Goal: Task Accomplishment & Management: Manage account settings

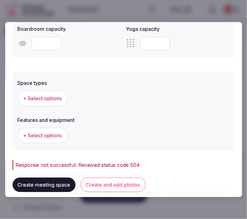
scroll to position [337, 0]
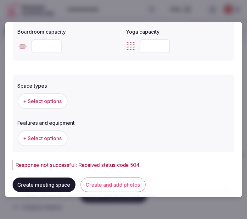
click at [111, 184] on button "Create and add photos" at bounding box center [112, 185] width 65 height 14
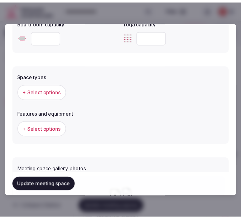
scroll to position [384, 0]
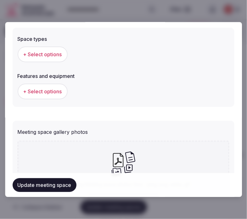
click at [57, 51] on span "+ Select options" at bounding box center [42, 54] width 39 height 7
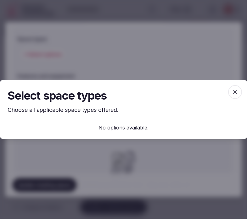
click at [236, 92] on icon "button" at bounding box center [235, 92] width 6 height 6
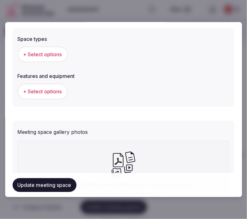
click at [52, 191] on button "Update meeting space" at bounding box center [45, 185] width 64 height 14
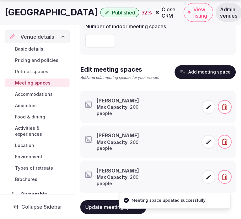
scroll to position [96, 0]
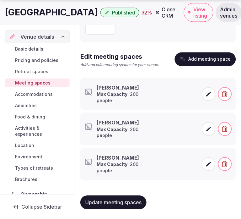
click at [221, 163] on span "button" at bounding box center [225, 164] width 14 height 14
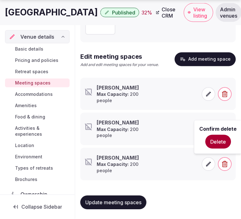
click at [214, 142] on button "Delete" at bounding box center [219, 142] width 26 height 14
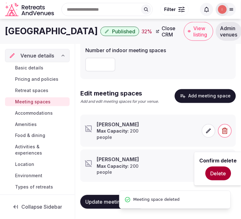
scroll to position [58, 0]
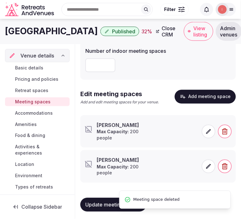
click at [225, 167] on icon "button" at bounding box center [225, 166] width 6 height 6
click at [224, 138] on button "Delete" at bounding box center [219, 144] width 26 height 14
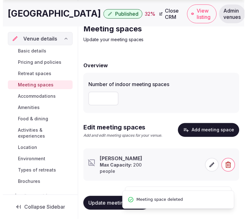
scroll to position [26, 0]
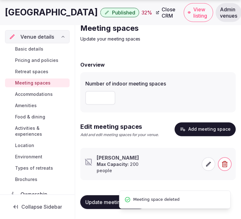
click at [212, 162] on icon at bounding box center [209, 164] width 6 height 6
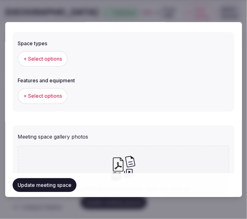
scroll to position [349, 0]
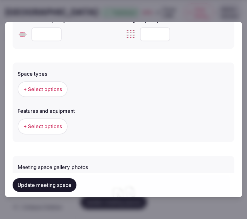
click at [40, 86] on span "+ Select options" at bounding box center [42, 89] width 39 height 7
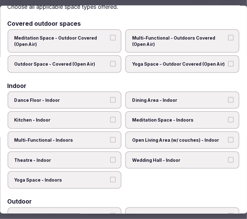
scroll to position [70, 0]
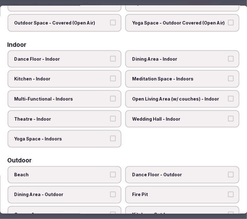
click at [143, 58] on span "Dining Area - Indoor" at bounding box center [179, 59] width 94 height 6
click at [228, 58] on button "Dining Area - Indoor" at bounding box center [231, 59] width 6 height 6
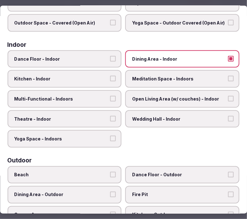
click at [97, 99] on label "Multi-Functional - Indoors" at bounding box center [65, 99] width 114 height 18
click at [110, 99] on button "Multi-Functional - Indoors" at bounding box center [113, 99] width 6 height 6
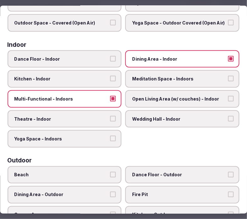
click at [99, 111] on label "Theatre - Indoor" at bounding box center [65, 119] width 114 height 18
click at [110, 116] on button "Theatre - Indoor" at bounding box center [113, 119] width 6 height 6
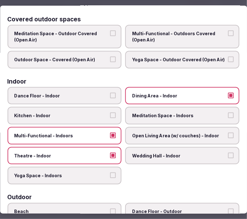
scroll to position [0, 0]
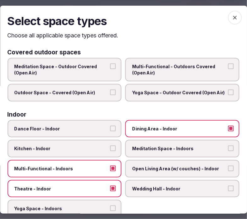
click at [228, 14] on span "button" at bounding box center [235, 17] width 14 height 14
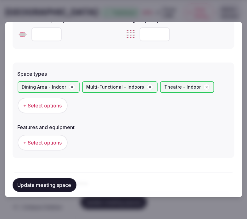
scroll to position [419, 0]
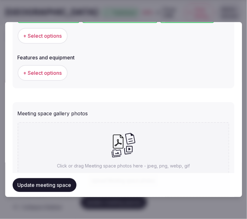
click at [51, 73] on span "+ Select options" at bounding box center [42, 72] width 39 height 7
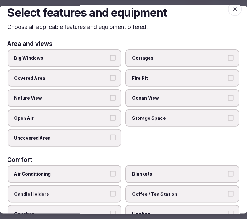
scroll to position [35, 0]
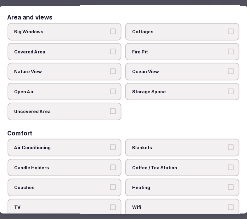
click at [117, 32] on label "Big Windows" at bounding box center [65, 32] width 114 height 18
click at [116, 32] on button "Big Windows" at bounding box center [113, 32] width 6 height 6
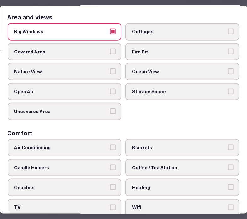
click at [105, 72] on span "Nature View" at bounding box center [61, 72] width 94 height 6
click at [110, 72] on button "Nature View" at bounding box center [113, 72] width 6 height 6
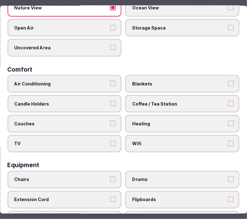
scroll to position [105, 0]
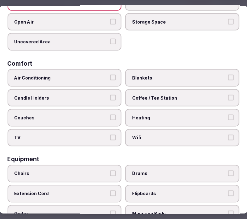
click at [107, 79] on label "Air Conditioning" at bounding box center [65, 78] width 114 height 18
click at [110, 79] on button "Air Conditioning" at bounding box center [113, 78] width 6 height 6
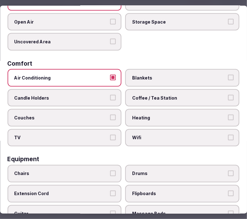
click at [168, 135] on span "Wifi" at bounding box center [179, 138] width 94 height 6
click at [228, 135] on button "Wifi" at bounding box center [231, 138] width 6 height 6
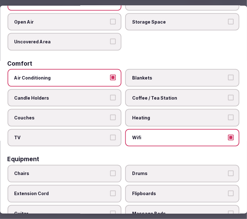
click at [196, 89] on label "Coffee / Tea Station" at bounding box center [182, 98] width 114 height 18
click at [228, 95] on button "Coffee / Tea Station" at bounding box center [231, 98] width 6 height 6
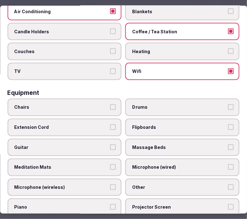
scroll to position [174, 0]
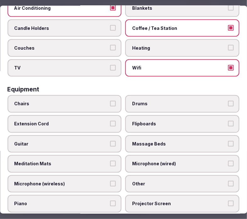
click at [97, 102] on label "Chairs" at bounding box center [65, 104] width 114 height 18
click at [110, 102] on button "Chairs" at bounding box center [113, 104] width 6 height 6
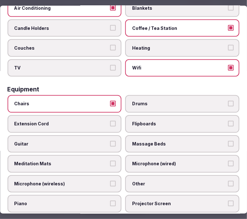
click at [164, 175] on label "Other" at bounding box center [182, 184] width 114 height 18
click at [228, 181] on button "Other" at bounding box center [231, 184] width 6 height 6
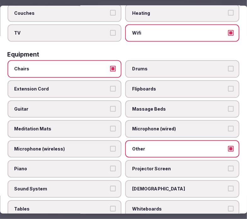
scroll to position [244, 0]
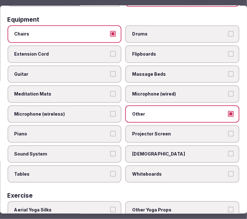
click at [96, 171] on span "Tables" at bounding box center [61, 174] width 94 height 6
click at [110, 171] on button "Tables" at bounding box center [113, 174] width 6 height 6
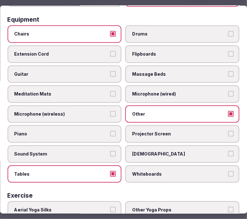
click at [173, 125] on label "Projector Screen" at bounding box center [182, 134] width 114 height 18
click at [228, 131] on button "Projector Screen" at bounding box center [231, 134] width 6 height 6
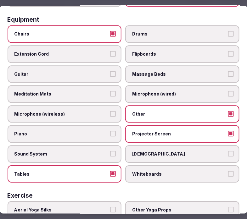
click at [55, 151] on span "Sound System" at bounding box center [61, 154] width 94 height 6
click at [110, 151] on button "Sound System" at bounding box center [113, 154] width 6 height 6
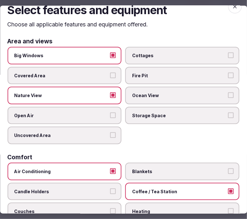
scroll to position [0, 0]
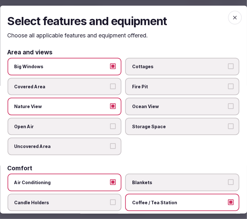
click at [233, 18] on icon "button" at bounding box center [235, 18] width 4 height 4
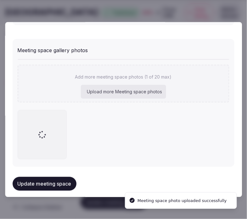
scroll to position [444, 0]
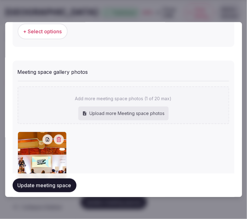
click at [39, 188] on button "Update meeting space" at bounding box center [45, 185] width 64 height 14
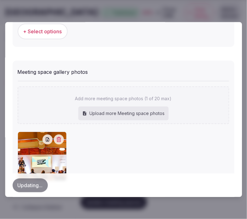
scroll to position [304, 0]
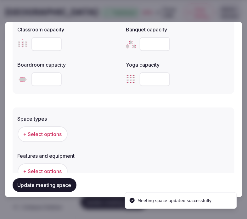
click at [36, 137] on button "+ Select options" at bounding box center [43, 134] width 50 height 16
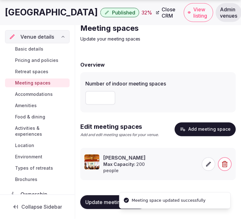
click at [209, 161] on icon at bounding box center [209, 164] width 6 height 6
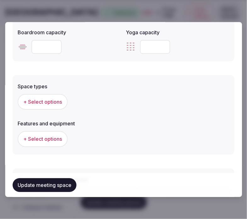
scroll to position [349, 0]
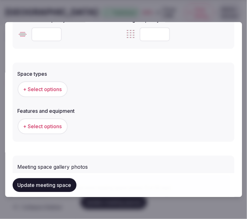
click at [48, 82] on button "+ Select options" at bounding box center [43, 89] width 50 height 16
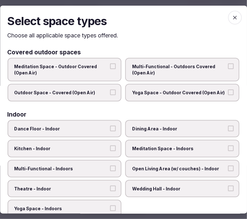
scroll to position [105, 0]
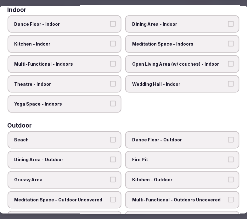
click at [153, 22] on span "Dining Area - Indoor" at bounding box center [179, 24] width 94 height 6
click at [228, 22] on button "Dining Area - Indoor" at bounding box center [231, 24] width 6 height 6
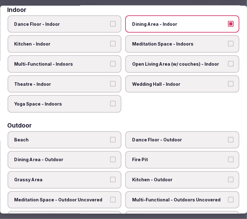
click at [91, 62] on span "Multi-Functional - Indoors" at bounding box center [61, 64] width 94 height 6
click at [110, 62] on button "Multi-Functional - Indoors" at bounding box center [113, 64] width 6 height 6
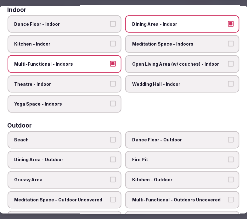
click at [105, 85] on label "Theatre - Indoor" at bounding box center [65, 84] width 114 height 18
click at [110, 85] on button "Theatre - Indoor" at bounding box center [113, 84] width 6 height 6
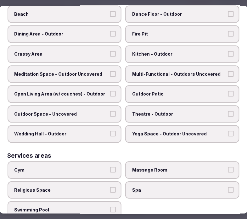
scroll to position [307, 0]
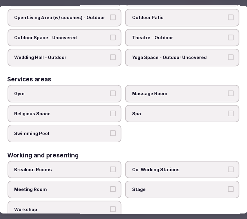
click at [106, 186] on span "Meeting Room" at bounding box center [61, 189] width 94 height 6
click at [110, 186] on button "Meeting Room" at bounding box center [113, 189] width 6 height 6
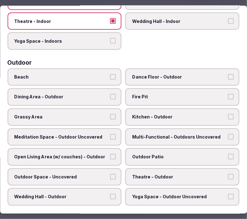
scroll to position [0, 0]
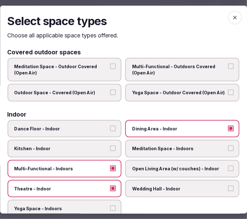
click at [229, 11] on span "button" at bounding box center [235, 17] width 14 height 14
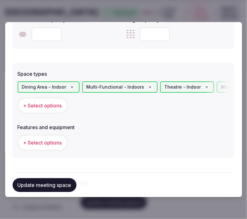
click at [37, 136] on button "+ Select options" at bounding box center [43, 143] width 50 height 16
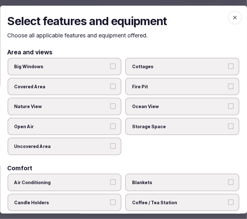
click at [74, 62] on label "Big Windows" at bounding box center [65, 67] width 114 height 18
click at [110, 63] on button "Big Windows" at bounding box center [113, 66] width 6 height 6
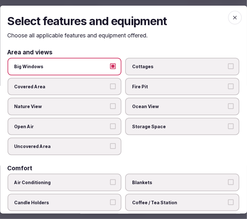
click at [71, 103] on span "Nature View" at bounding box center [61, 106] width 94 height 6
click at [110, 103] on button "Nature View" at bounding box center [113, 106] width 6 height 6
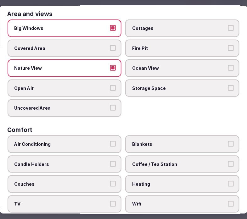
scroll to position [70, 0]
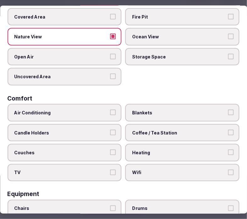
click at [104, 105] on label "Air Conditioning" at bounding box center [65, 113] width 114 height 18
click at [110, 110] on button "Air Conditioning" at bounding box center [113, 113] width 6 height 6
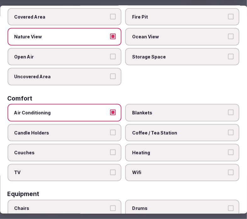
drag, startPoint x: 159, startPoint y: 165, endPoint x: 110, endPoint y: 170, distance: 49.6
click at [148, 164] on label "Wifi" at bounding box center [182, 173] width 114 height 18
click at [228, 170] on button "Wifi" at bounding box center [231, 173] width 6 height 6
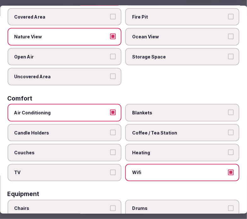
click at [165, 133] on label "Coffee / Tea Station" at bounding box center [182, 133] width 114 height 18
click at [228, 133] on button "Coffee / Tea Station" at bounding box center [231, 133] width 6 height 6
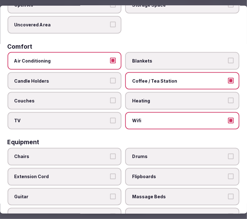
scroll to position [174, 0]
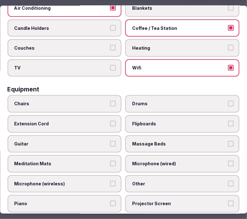
click at [83, 95] on label "Chairs" at bounding box center [65, 104] width 114 height 18
click at [110, 101] on button "Chairs" at bounding box center [113, 104] width 6 height 6
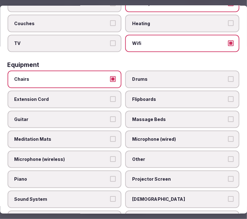
scroll to position [209, 0]
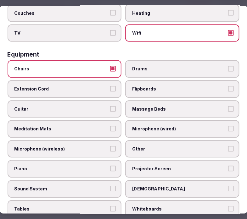
click at [147, 145] on label "Other" at bounding box center [182, 149] width 114 height 18
click at [228, 146] on button "Other" at bounding box center [231, 149] width 6 height 6
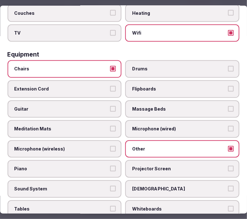
drag, startPoint x: 145, startPoint y: 163, endPoint x: 135, endPoint y: 166, distance: 10.1
click at [140, 164] on label "Projector Screen" at bounding box center [182, 169] width 114 height 18
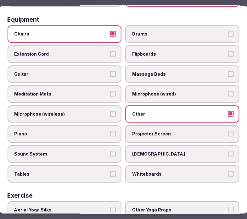
click at [111, 146] on label "Sound System" at bounding box center [65, 155] width 114 height 18
click at [111, 151] on button "Sound System" at bounding box center [113, 154] width 6 height 6
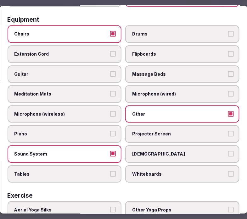
click at [192, 131] on label "Projector Screen" at bounding box center [182, 134] width 114 height 18
click at [228, 131] on button "Projector Screen" at bounding box center [231, 134] width 6 height 6
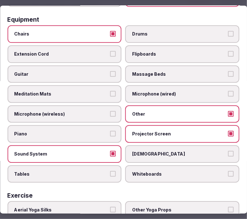
click at [230, 125] on label "Projector Screen" at bounding box center [182, 134] width 114 height 18
click at [230, 131] on button "Projector Screen" at bounding box center [231, 134] width 6 height 6
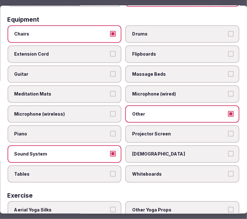
click at [111, 171] on button "Tables" at bounding box center [113, 174] width 6 height 6
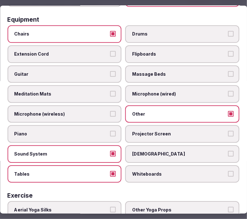
click at [113, 171] on button "Tables" at bounding box center [113, 174] width 6 height 6
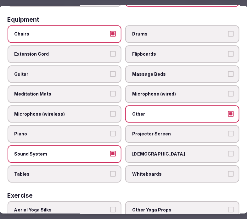
click at [113, 171] on button "Tables" at bounding box center [113, 174] width 6 height 6
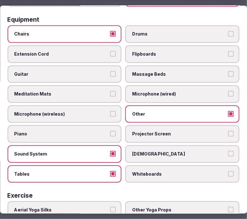
click at [228, 131] on button "Projector Screen" at bounding box center [231, 134] width 6 height 6
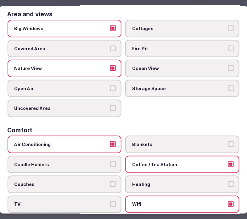
scroll to position [0, 0]
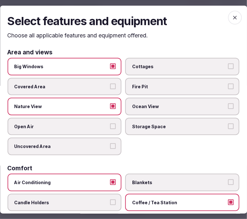
click at [233, 18] on icon "button" at bounding box center [235, 18] width 4 height 4
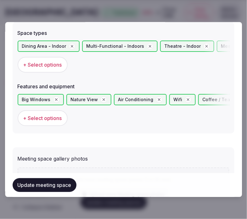
scroll to position [419, 0]
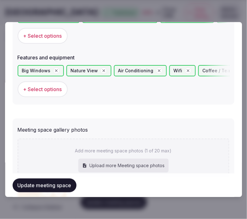
click at [60, 184] on button "Update meeting space" at bounding box center [45, 185] width 64 height 14
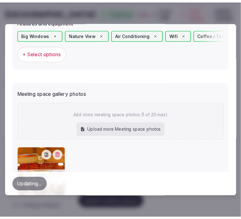
scroll to position [494, 0]
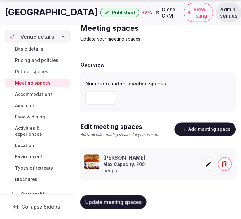
click at [24, 90] on link "Accommodations" at bounding box center [37, 94] width 65 height 9
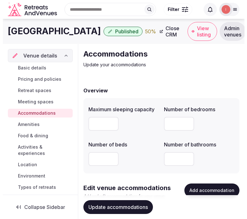
scroll to position [29, 0]
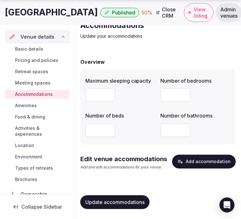
click at [194, 167] on button "Add accommodation" at bounding box center [205, 162] width 64 height 14
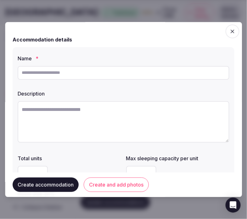
click at [179, 63] on div at bounding box center [124, 72] width 212 height 19
click at [177, 67] on input "text" at bounding box center [124, 73] width 212 height 14
paste input "*********"
type input "*********"
click at [110, 118] on textarea at bounding box center [124, 121] width 212 height 41
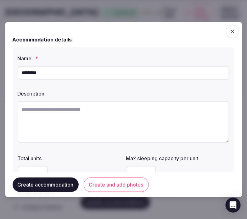
paste textarea "**********"
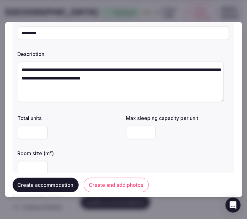
scroll to position [70, 0]
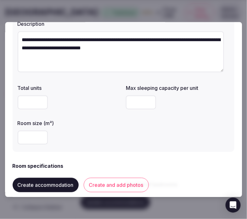
type textarea "**********"
click at [131, 100] on input "number" at bounding box center [141, 103] width 30 height 14
type input "*"
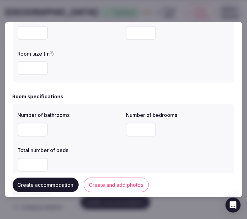
scroll to position [140, 0]
click at [35, 133] on input "number" at bounding box center [33, 130] width 30 height 14
type input "*"
click at [122, 129] on div "Number of bathrooms * Number of bedrooms Total number of beds" at bounding box center [124, 141] width 212 height 65
click at [133, 128] on input "number" at bounding box center [141, 130] width 30 height 14
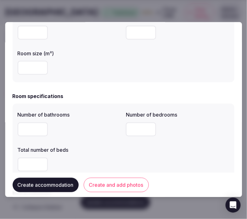
type input "*"
click at [36, 163] on input "number" at bounding box center [33, 165] width 30 height 14
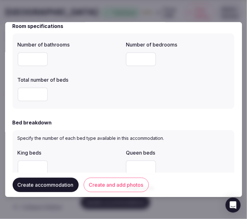
scroll to position [279, 0]
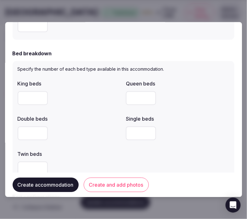
type input "*"
click at [28, 99] on input "number" at bounding box center [33, 98] width 30 height 14
type input "*"
click at [102, 126] on div at bounding box center [69, 133] width 103 height 14
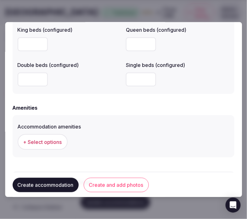
scroll to position [558, 0]
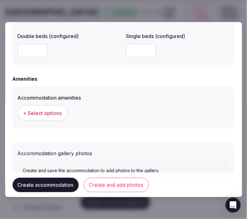
click at [46, 112] on span "+ Select options" at bounding box center [42, 113] width 39 height 7
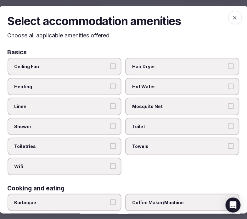
click at [86, 110] on label "Linen" at bounding box center [65, 107] width 114 height 18
click at [110, 109] on button "Linen" at bounding box center [113, 106] width 6 height 6
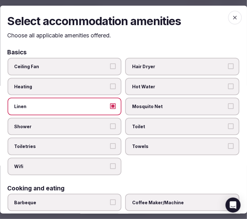
click at [90, 121] on label "Shower" at bounding box center [65, 127] width 114 height 18
click at [110, 124] on button "Shower" at bounding box center [113, 127] width 6 height 6
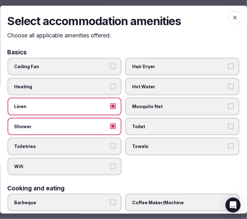
drag, startPoint x: 101, startPoint y: 137, endPoint x: 105, endPoint y: 140, distance: 4.9
click at [102, 138] on label "Toiletries" at bounding box center [65, 147] width 114 height 18
click at [110, 143] on button "Toiletries" at bounding box center [113, 146] width 6 height 6
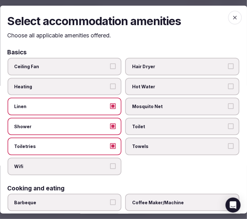
click at [114, 158] on label "Wifi" at bounding box center [65, 167] width 114 height 18
click at [114, 163] on button "Wifi" at bounding box center [113, 166] width 6 height 6
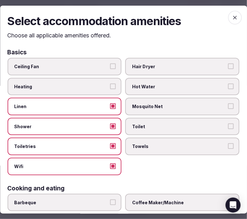
click at [193, 118] on label "Toilet" at bounding box center [182, 127] width 114 height 18
click at [228, 124] on button "Toilet" at bounding box center [231, 127] width 6 height 6
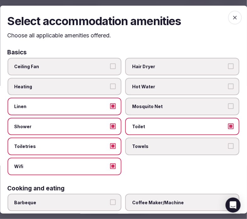
click at [205, 143] on span "Towels" at bounding box center [179, 146] width 94 height 6
click at [228, 143] on button "Towels" at bounding box center [231, 146] width 6 height 6
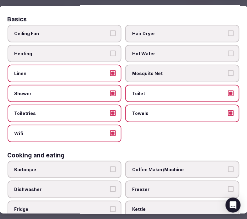
scroll to position [70, 0]
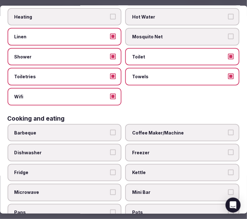
click at [209, 130] on span "Coffee Maker/Machine" at bounding box center [179, 133] width 94 height 6
click at [228, 130] on button "Coffee Maker/Machine" at bounding box center [231, 133] width 6 height 6
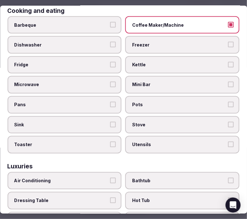
scroll to position [209, 0]
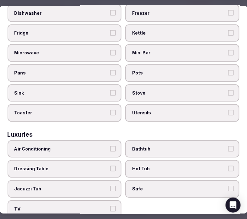
click at [96, 146] on label "Air Conditioning" at bounding box center [65, 149] width 114 height 18
click at [110, 146] on button "Air Conditioning" at bounding box center [113, 149] width 6 height 6
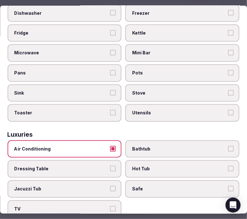
click at [172, 140] on label "Bathtub" at bounding box center [182, 149] width 114 height 18
click at [228, 146] on button "Bathtub" at bounding box center [231, 149] width 6 height 6
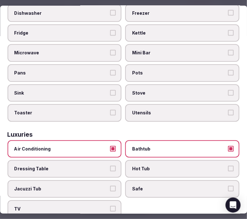
drag, startPoint x: 189, startPoint y: 177, endPoint x: 142, endPoint y: 183, distance: 46.9
click at [189, 186] on span "Safe" at bounding box center [179, 189] width 94 height 6
click at [228, 186] on button "Safe" at bounding box center [231, 189] width 6 height 6
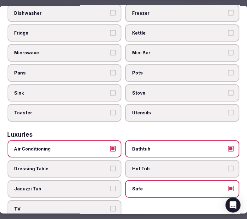
click at [106, 206] on span "TV" at bounding box center [61, 209] width 94 height 6
click at [110, 206] on button "TV" at bounding box center [113, 209] width 6 height 6
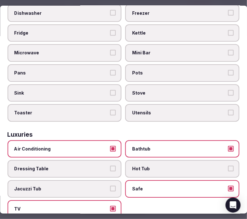
drag, startPoint x: 107, startPoint y: 198, endPoint x: 110, endPoint y: 196, distance: 3.6
click at [108, 201] on label "TV" at bounding box center [65, 210] width 114 height 18
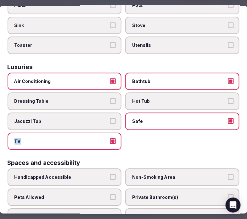
scroll to position [279, 0]
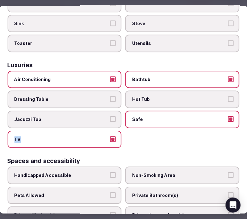
click at [108, 132] on label "TV" at bounding box center [65, 140] width 114 height 18
click at [110, 136] on button "TV" at bounding box center [113, 139] width 6 height 6
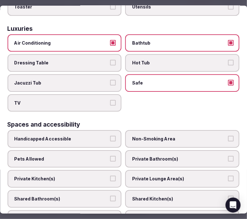
scroll to position [349, 0]
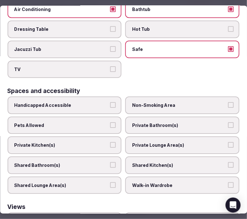
click at [175, 122] on span "Private Bathroom(s)" at bounding box center [179, 125] width 94 height 6
click at [228, 122] on button "Private Bathroom(s)" at bounding box center [231, 125] width 6 height 6
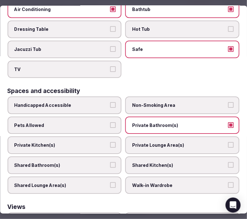
click at [180, 142] on span "Private Lounge Area(s)" at bounding box center [179, 145] width 94 height 6
click at [228, 142] on button "Private Lounge Area(s)" at bounding box center [231, 145] width 6 height 6
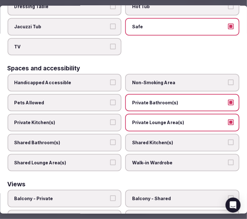
scroll to position [417, 0]
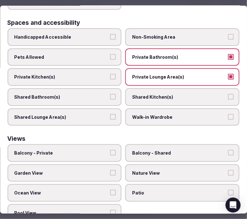
click at [101, 150] on span "Balcony - Private" at bounding box center [61, 153] width 94 height 6
click at [110, 150] on button "Balcony - Private" at bounding box center [113, 153] width 6 height 6
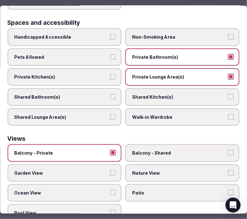
click at [111, 164] on label "Garden View" at bounding box center [65, 173] width 114 height 18
click at [111, 170] on button "Garden View" at bounding box center [113, 173] width 6 height 6
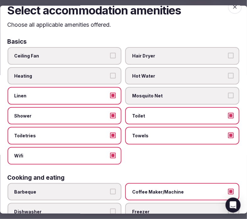
scroll to position [0, 0]
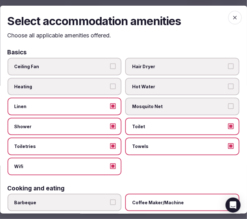
click at [232, 18] on icon "button" at bounding box center [235, 17] width 6 height 6
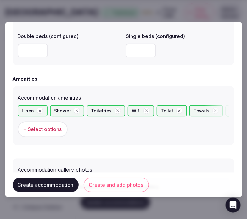
click at [125, 185] on button "Create and add photos" at bounding box center [116, 185] width 65 height 14
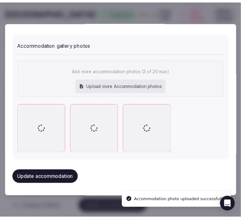
scroll to position [681, 0]
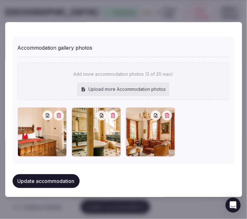
click at [55, 180] on button "Update accommodation" at bounding box center [46, 181] width 67 height 14
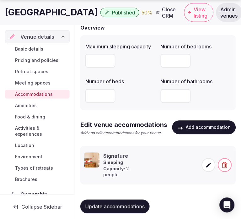
scroll to position [67, 0]
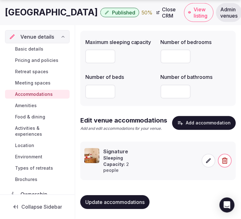
click at [36, 107] on span "Amenities" at bounding box center [26, 105] width 22 height 6
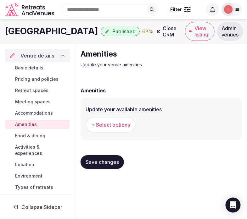
click at [103, 129] on button "+ Select options" at bounding box center [110, 125] width 50 height 16
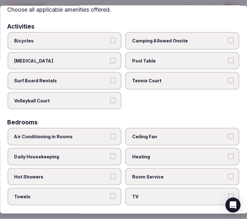
scroll to position [70, 0]
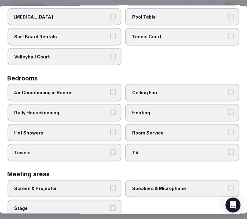
click at [110, 93] on label "Air Conditioning in Rooms" at bounding box center [65, 93] width 114 height 18
click at [110, 93] on button "Air Conditioning in Rooms" at bounding box center [113, 93] width 6 height 6
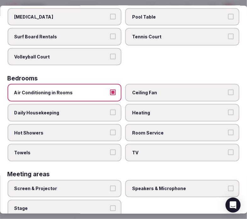
drag, startPoint x: 129, startPoint y: 137, endPoint x: 132, endPoint y: 136, distance: 3.6
click at [130, 136] on label "Room Service" at bounding box center [182, 133] width 114 height 18
click at [228, 135] on button "Room Service" at bounding box center [231, 133] width 6 height 6
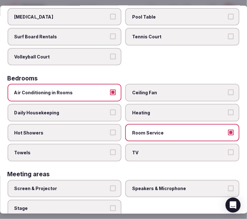
click at [143, 153] on label "TV" at bounding box center [182, 153] width 114 height 18
click at [228, 153] on button "TV" at bounding box center [231, 153] width 6 height 6
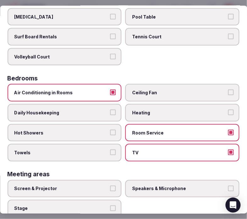
click at [151, 150] on span "TV" at bounding box center [179, 153] width 94 height 6
click at [228, 150] on button "TV" at bounding box center [231, 153] width 6 height 6
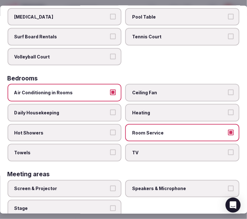
click at [114, 124] on label "Hot Showers" at bounding box center [65, 133] width 114 height 18
click at [114, 130] on button "Hot Showers" at bounding box center [113, 133] width 6 height 6
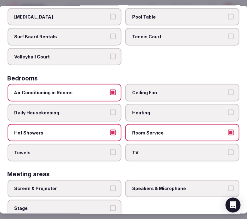
click at [114, 146] on label "Towels" at bounding box center [65, 153] width 114 height 18
click at [114, 150] on button "Towels" at bounding box center [113, 153] width 6 height 6
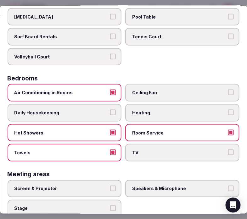
click at [111, 110] on button "Daily Housekeeping" at bounding box center [113, 113] width 6 height 6
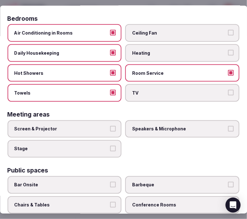
scroll to position [140, 0]
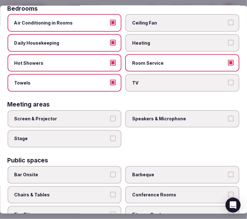
drag, startPoint x: 162, startPoint y: 112, endPoint x: 151, endPoint y: 115, distance: 11.2
click at [162, 116] on span "Speakers & Microphone" at bounding box center [179, 119] width 94 height 6
click at [228, 116] on button "Speakers & Microphone" at bounding box center [231, 119] width 6 height 6
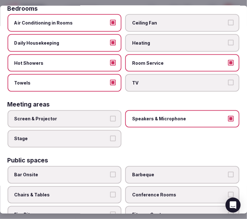
click at [116, 115] on label "Screen & Projector" at bounding box center [65, 119] width 114 height 18
click at [116, 116] on button "Screen & Projector" at bounding box center [113, 119] width 6 height 6
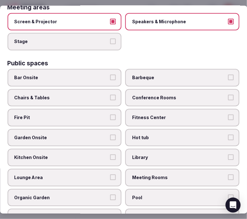
scroll to position [244, 0]
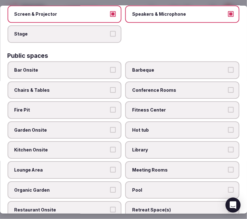
click at [151, 87] on span "Conference Rooms" at bounding box center [179, 90] width 94 height 6
click at [228, 87] on button "Conference Rooms" at bounding box center [231, 90] width 6 height 6
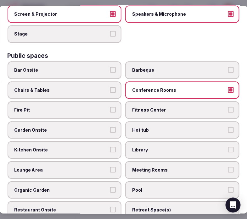
click at [105, 87] on span "Chairs & Tables" at bounding box center [61, 90] width 94 height 6
click at [110, 87] on button "Chairs & Tables" at bounding box center [113, 90] width 6 height 6
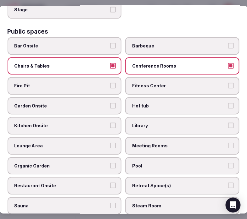
scroll to position [279, 0]
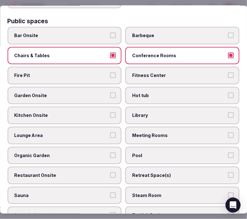
click at [164, 76] on label "Fitness Center" at bounding box center [182, 76] width 114 height 18
click at [228, 76] on button "Fitness Center" at bounding box center [231, 75] width 6 height 6
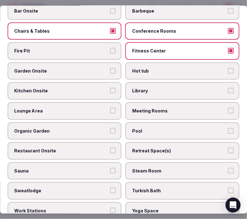
scroll to position [314, 0]
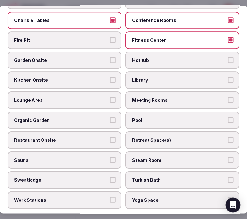
click at [169, 97] on span "Meeting Rooms" at bounding box center [179, 100] width 94 height 6
click at [228, 97] on button "Meeting Rooms" at bounding box center [231, 100] width 6 height 6
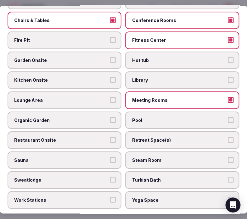
click at [180, 37] on span "Fitness Center" at bounding box center [179, 40] width 94 height 6
click at [228, 37] on button "Fitness Center" at bounding box center [231, 40] width 6 height 6
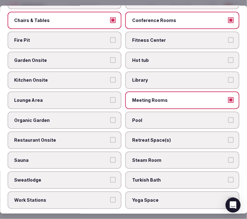
click at [104, 57] on span "Garden Onsite" at bounding box center [61, 60] width 94 height 6
click at [110, 57] on button "Garden Onsite" at bounding box center [113, 60] width 6 height 6
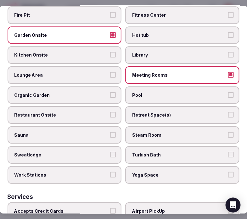
scroll to position [349, 0]
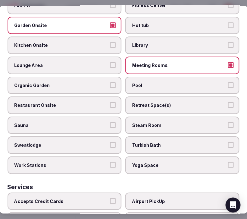
click at [156, 102] on span "Retreat Space(s)" at bounding box center [179, 105] width 94 height 6
click at [228, 102] on button "Retreat Space(s)" at bounding box center [231, 105] width 6 height 6
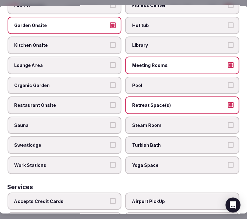
click at [92, 102] on span "Restaurant Onsite" at bounding box center [61, 105] width 94 height 6
click at [110, 102] on button "Restaurant Onsite" at bounding box center [113, 105] width 6 height 6
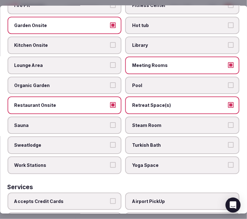
click at [149, 102] on span "Retreat Space(s)" at bounding box center [179, 105] width 94 height 6
click at [228, 102] on button "Retreat Space(s)" at bounding box center [231, 105] width 6 height 6
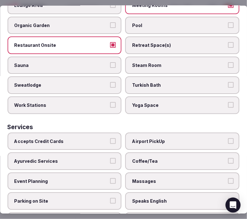
scroll to position [419, 0]
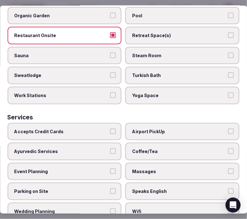
click at [107, 123] on label "Accepts Credit Cards" at bounding box center [65, 132] width 114 height 18
click at [110, 128] on button "Accepts Credit Cards" at bounding box center [113, 131] width 6 height 6
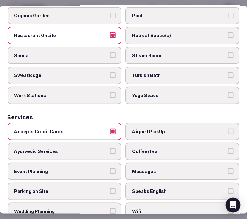
click at [157, 168] on span "Massages" at bounding box center [179, 171] width 94 height 6
click at [228, 168] on button "Massages" at bounding box center [231, 171] width 6 height 6
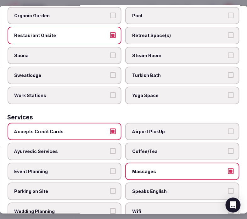
click at [165, 188] on span "Speaks English" at bounding box center [179, 191] width 94 height 6
click at [228, 188] on button "Speaks English" at bounding box center [231, 191] width 6 height 6
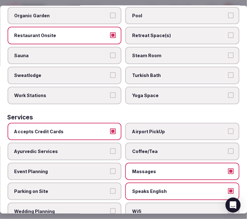
click at [165, 208] on span "Wifi" at bounding box center [179, 211] width 94 height 6
click at [228, 208] on button "Wifi" at bounding box center [231, 211] width 6 height 6
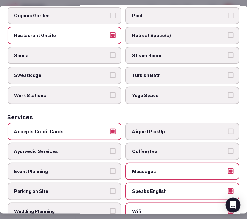
click at [187, 128] on span "Airport PickUp" at bounding box center [179, 131] width 94 height 6
click at [228, 128] on button "Airport PickUp" at bounding box center [231, 131] width 6 height 6
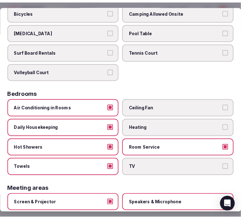
scroll to position [0, 0]
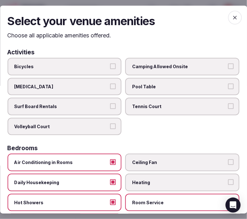
click at [235, 15] on span "button" at bounding box center [235, 17] width 14 height 14
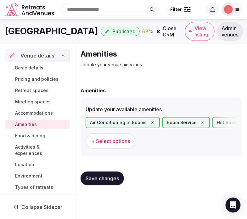
click at [99, 182] on button "Save changes" at bounding box center [101, 179] width 43 height 14
click at [38, 133] on span "Food & dining" at bounding box center [30, 136] width 30 height 6
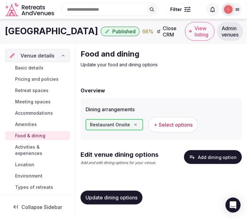
click at [184, 127] on span "+ Select options" at bounding box center [173, 124] width 39 height 7
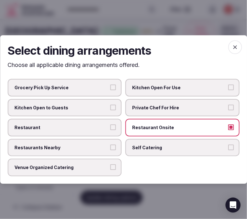
click at [120, 125] on label "Restaurant" at bounding box center [65, 128] width 114 height 18
click at [116, 125] on button "Restaurant" at bounding box center [113, 127] width 6 height 6
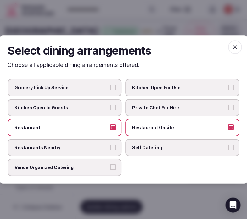
click at [238, 48] on icon "button" at bounding box center [235, 47] width 6 height 6
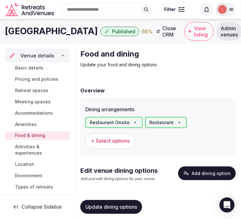
drag, startPoint x: 104, startPoint y: 209, endPoint x: 142, endPoint y: 190, distance: 42.4
click at [105, 209] on span "Update dining options" at bounding box center [111, 207] width 52 height 6
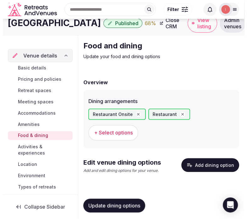
scroll to position [10, 0]
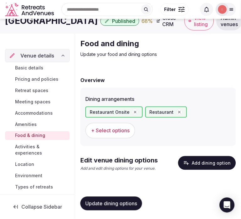
click at [192, 159] on button "Add dining option" at bounding box center [208, 163] width 58 height 14
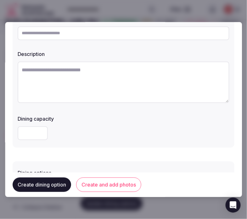
scroll to position [0, 0]
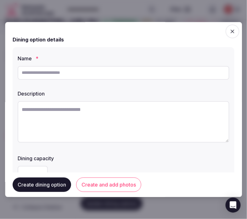
click at [151, 79] on input "text" at bounding box center [124, 73] width 212 height 14
paste input "**********"
type input "**********"
click at [125, 114] on textarea at bounding box center [124, 121] width 212 height 41
paste textarea "**********"
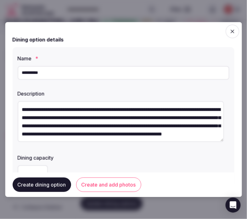
scroll to position [19, 0]
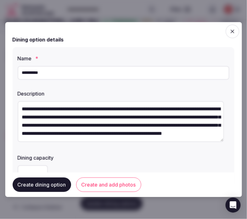
type textarea "**********"
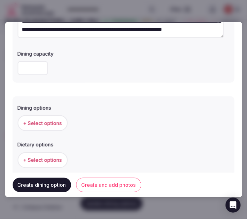
scroll to position [105, 0]
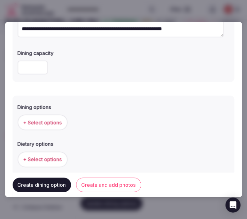
click at [55, 122] on span "+ Select options" at bounding box center [42, 122] width 39 height 7
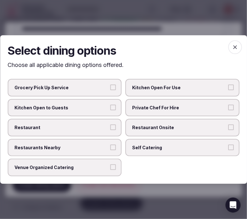
click at [135, 132] on label "Restaurant Onsite" at bounding box center [182, 128] width 114 height 18
click at [228, 130] on button "Restaurant Onsite" at bounding box center [231, 127] width 6 height 6
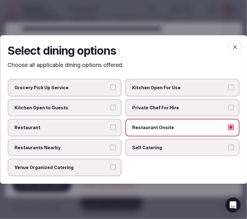
click at [99, 129] on span "Restaurant" at bounding box center [61, 127] width 94 height 6
click at [110, 129] on button "Restaurant" at bounding box center [113, 127] width 6 height 6
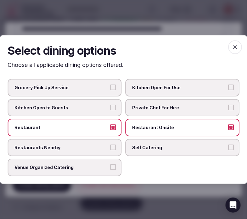
click at [240, 49] on span "button" at bounding box center [235, 47] width 14 height 14
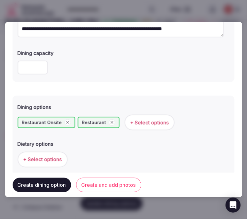
click at [49, 160] on span "+ Select options" at bounding box center [42, 159] width 39 height 7
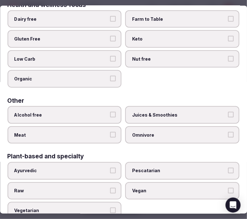
scroll to position [91, 0]
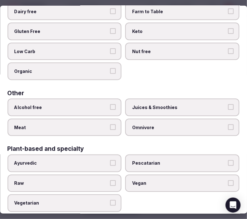
drag, startPoint x: 173, startPoint y: 181, endPoint x: 159, endPoint y: 181, distance: 14.5
click at [172, 181] on span "Vegan" at bounding box center [179, 183] width 94 height 6
click at [228, 181] on button "Vegan" at bounding box center [231, 183] width 6 height 6
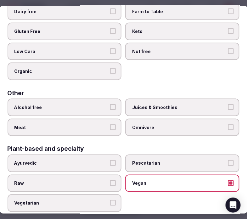
drag, startPoint x: 101, startPoint y: 196, endPoint x: 105, endPoint y: 194, distance: 4.5
click at [104, 200] on span "Vegetarian" at bounding box center [61, 203] width 94 height 6
click at [110, 200] on button "Vegetarian" at bounding box center [113, 203] width 6 height 6
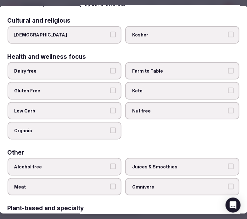
scroll to position [0, 0]
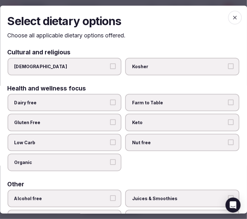
click at [233, 16] on icon "button" at bounding box center [235, 18] width 4 height 4
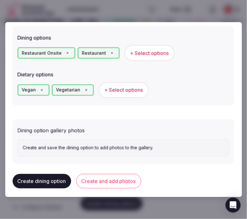
scroll to position [177, 0]
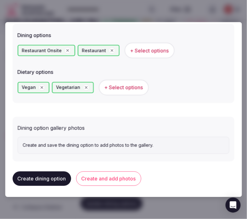
click at [102, 179] on button "Create and add photos" at bounding box center [108, 178] width 65 height 14
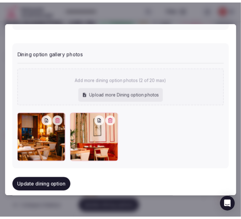
scroll to position [258, 0]
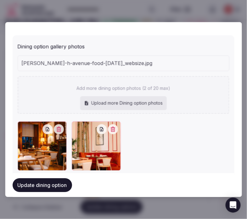
drag, startPoint x: 245, startPoint y: 97, endPoint x: 177, endPoint y: 78, distance: 71.1
click at [177, 78] on div "Add more dining option photos (2 of 20 max) Upload more Dining option photos" at bounding box center [124, 95] width 212 height 38
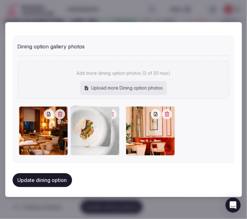
drag, startPoint x: 24, startPoint y: 110, endPoint x: 112, endPoint y: 120, distance: 88.9
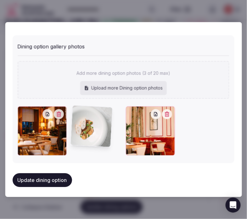
click at [127, 115] on div at bounding box center [150, 131] width 49 height 49
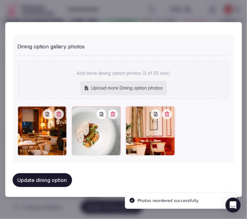
click at [51, 177] on button "Update dining option" at bounding box center [42, 180] width 59 height 14
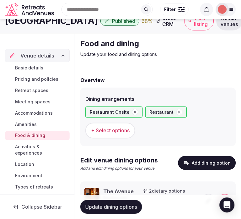
click at [120, 207] on span "Update dining options" at bounding box center [111, 207] width 52 height 6
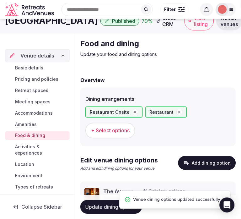
scroll to position [35, 0]
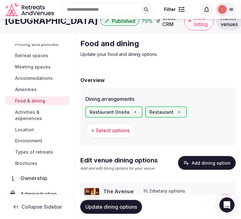
click at [34, 113] on span "Activities & experiences" at bounding box center [41, 115] width 52 height 13
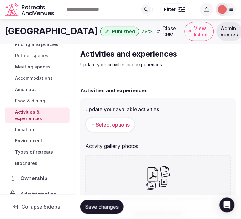
click at [109, 124] on span "+ Select options" at bounding box center [110, 124] width 39 height 7
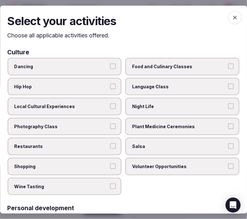
click at [190, 100] on label "Night Life" at bounding box center [182, 107] width 114 height 18
click at [228, 103] on button "Night Life" at bounding box center [231, 106] width 6 height 6
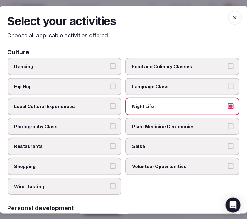
click at [103, 105] on span "Local Cultural Experiences" at bounding box center [61, 106] width 94 height 6
click at [110, 105] on button "Local Cultural Experiences" at bounding box center [113, 106] width 6 height 6
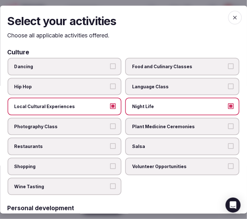
click at [106, 138] on label "Restaurants" at bounding box center [65, 147] width 114 height 18
click at [110, 143] on button "Restaurants" at bounding box center [113, 146] width 6 height 6
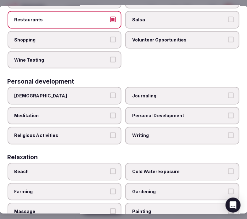
scroll to position [140, 0]
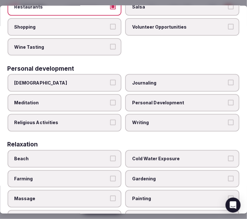
click at [173, 100] on span "Personal Development" at bounding box center [179, 103] width 94 height 6
click at [228, 100] on button "Personal Development" at bounding box center [231, 103] width 6 height 6
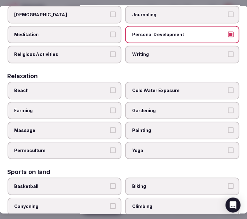
scroll to position [209, 0]
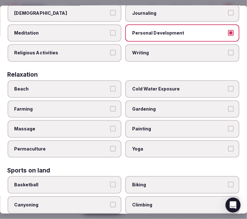
click at [102, 126] on span "Massage" at bounding box center [61, 129] width 94 height 6
click at [110, 126] on button "Massage" at bounding box center [113, 129] width 6 height 6
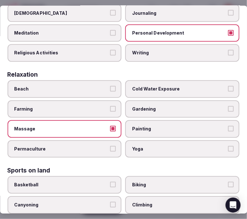
click at [110, 126] on button "Massage" at bounding box center [113, 129] width 6 height 6
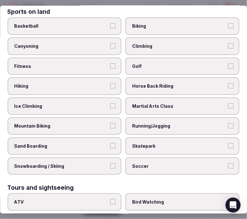
scroll to position [384, 0]
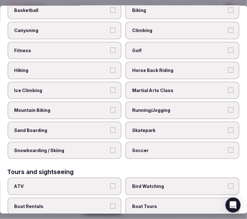
click at [105, 42] on label "Fitness" at bounding box center [65, 51] width 114 height 18
click at [110, 47] on button "Fitness" at bounding box center [113, 50] width 6 height 6
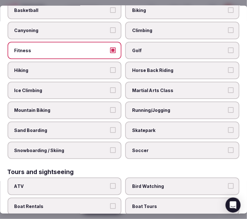
click at [105, 42] on label "Fitness" at bounding box center [65, 51] width 114 height 18
click at [110, 47] on button "Fitness" at bounding box center [113, 50] width 6 height 6
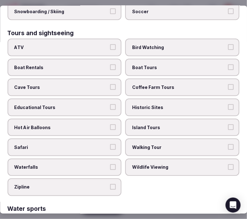
scroll to position [524, 0]
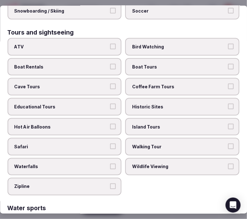
click at [159, 144] on span "Walking Tour" at bounding box center [179, 147] width 94 height 6
click at [228, 144] on button "Walking Tour" at bounding box center [231, 147] width 6 height 6
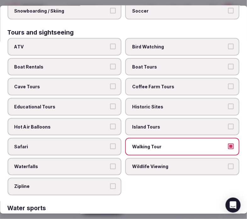
click at [164, 104] on span "Historic Sites" at bounding box center [179, 107] width 94 height 6
click at [228, 104] on button "Historic Sites" at bounding box center [231, 107] width 6 height 6
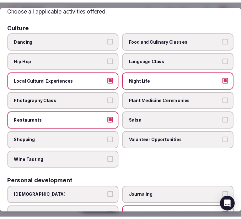
scroll to position [0, 0]
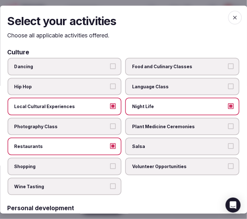
click at [230, 20] on span "button" at bounding box center [235, 17] width 14 height 14
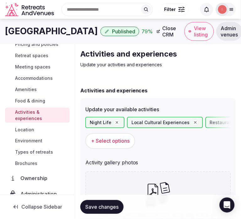
click at [111, 208] on span "Save changes" at bounding box center [101, 207] width 33 height 6
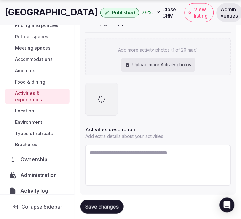
scroll to position [153, 0]
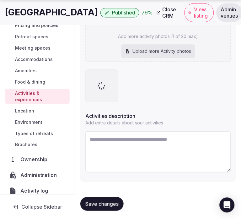
click at [173, 137] on textarea at bounding box center [158, 151] width 146 height 41
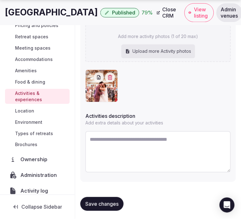
paste textarea "**********"
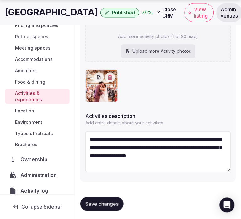
scroll to position [3, 0]
type textarea "**********"
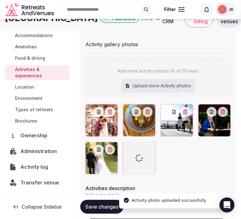
scroll to position [77, 0]
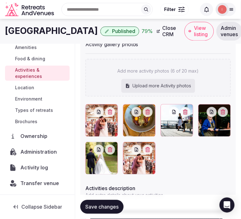
click at [114, 205] on span "Save changes" at bounding box center [101, 207] width 33 height 6
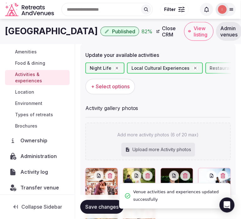
scroll to position [48, 0]
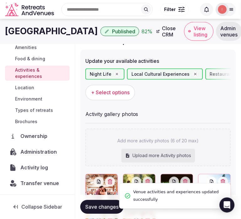
click at [26, 88] on span "Location" at bounding box center [24, 88] width 19 height 6
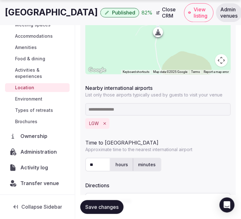
scroll to position [219, 0]
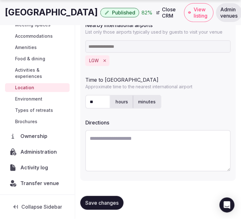
click at [114, 198] on button "Save changes" at bounding box center [101, 203] width 43 height 14
click at [109, 213] on div "Save changes" at bounding box center [158, 203] width 156 height 24
click at [114, 203] on span "Save changes" at bounding box center [101, 203] width 33 height 6
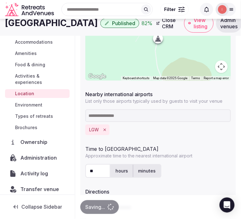
scroll to position [149, 0]
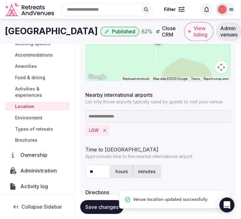
click at [28, 117] on span "Environment" at bounding box center [28, 118] width 27 height 6
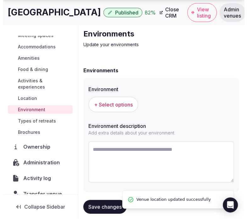
scroll to position [31, 0]
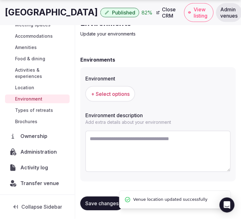
click at [128, 98] on button "+ Select options" at bounding box center [110, 94] width 50 height 16
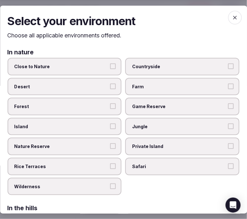
click at [109, 108] on label "Forest" at bounding box center [65, 107] width 114 height 18
click at [110, 108] on button "Forest" at bounding box center [113, 106] width 6 height 6
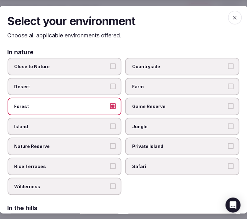
click at [114, 100] on label "Forest" at bounding box center [65, 107] width 114 height 18
click at [114, 103] on button "Forest" at bounding box center [113, 106] width 6 height 6
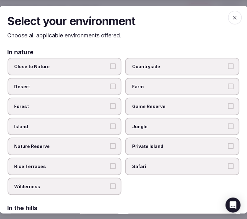
click at [110, 67] on button "Close to Nature" at bounding box center [113, 66] width 6 height 6
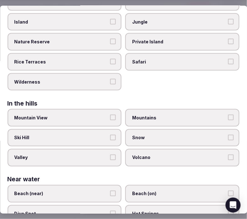
scroll to position [140, 0]
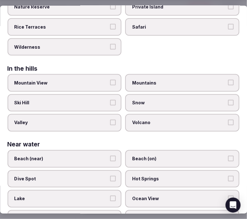
click at [102, 80] on span "Mountain View" at bounding box center [61, 83] width 94 height 6
click at [110, 80] on button "Mountain View" at bounding box center [113, 83] width 6 height 6
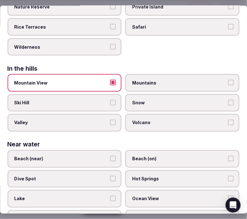
click at [113, 83] on label "Mountain View" at bounding box center [65, 83] width 114 height 18
click at [113, 83] on button "Mountain View" at bounding box center [113, 83] width 6 height 6
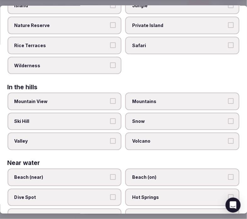
scroll to position [142, 0]
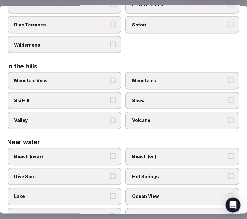
drag, startPoint x: 109, startPoint y: 184, endPoint x: 131, endPoint y: 178, distance: 23.3
click at [109, 188] on label "Lake" at bounding box center [65, 197] width 114 height 18
click at [110, 194] on button "Lake" at bounding box center [113, 197] width 6 height 6
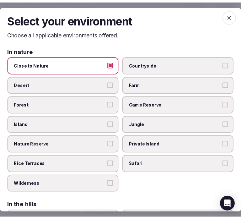
scroll to position [0, 0]
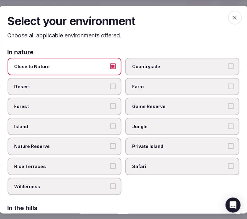
click at [232, 14] on icon "button" at bounding box center [235, 17] width 6 height 6
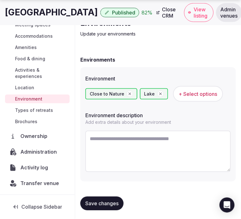
click at [112, 193] on div "Save changes" at bounding box center [158, 204] width 156 height 24
click at [109, 201] on span "Save changes" at bounding box center [101, 204] width 33 height 6
click at [101, 202] on span "Save changes" at bounding box center [101, 204] width 33 height 6
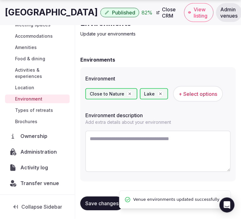
click at [100, 201] on span "Save changes" at bounding box center [101, 204] width 33 height 6
click at [100, 199] on div "Saving..." at bounding box center [95, 204] width 30 height 14
click at [45, 107] on span "Types of retreats" at bounding box center [34, 110] width 38 height 6
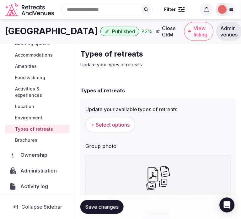
click at [91, 124] on span "+ Select options" at bounding box center [110, 124] width 39 height 7
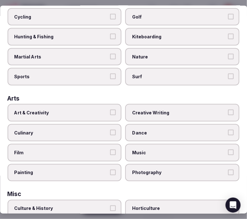
click at [105, 110] on span "Art & Creativity" at bounding box center [61, 113] width 94 height 6
click at [110, 110] on button "Art & Creativity" at bounding box center [113, 113] width 6 height 6
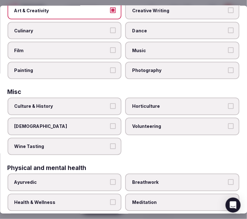
scroll to position [174, 0]
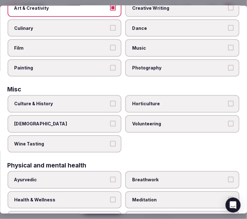
click at [106, 102] on label "Culture & History" at bounding box center [65, 104] width 114 height 18
click at [110, 102] on button "Culture & History" at bounding box center [113, 104] width 6 height 6
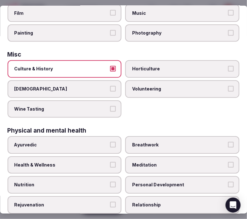
scroll to position [279, 0]
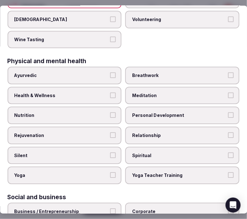
click at [116, 88] on label "Health & Wellness" at bounding box center [65, 96] width 114 height 18
click at [116, 92] on button "Health & Wellness" at bounding box center [113, 95] width 6 height 6
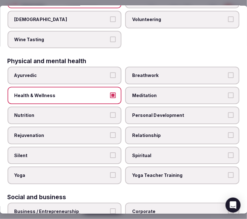
click at [141, 112] on span "Personal Development" at bounding box center [179, 115] width 94 height 6
click at [228, 112] on button "Personal Development" at bounding box center [231, 115] width 6 height 6
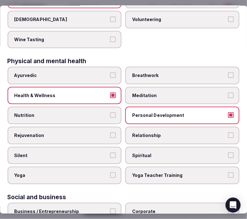
click at [152, 132] on span "Relationship" at bounding box center [179, 135] width 94 height 6
click at [228, 132] on button "Relationship" at bounding box center [231, 135] width 6 height 6
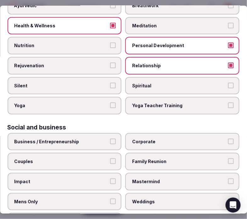
scroll to position [349, 0]
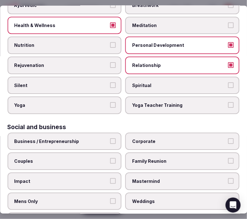
click at [170, 80] on label "Spiritual" at bounding box center [182, 86] width 114 height 18
click at [228, 82] on button "Spiritual" at bounding box center [231, 85] width 6 height 6
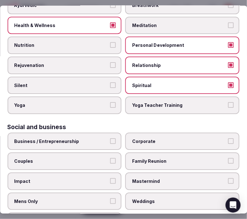
click at [170, 80] on label "Spiritual" at bounding box center [182, 86] width 114 height 18
click at [228, 82] on button "Spiritual" at bounding box center [231, 85] width 6 height 6
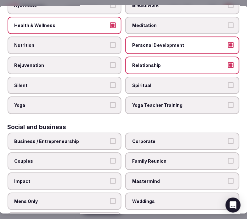
drag, startPoint x: 150, startPoint y: 129, endPoint x: 143, endPoint y: 130, distance: 7.3
click at [147, 138] on span "Corporate" at bounding box center [179, 141] width 94 height 6
click at [102, 138] on span "Business / Entrepreneurship" at bounding box center [61, 141] width 94 height 6
click at [110, 138] on button "Business / Entrepreneurship" at bounding box center [113, 141] width 6 height 6
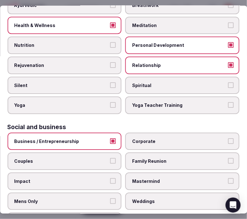
click at [155, 138] on span "Corporate" at bounding box center [179, 141] width 94 height 6
click at [228, 138] on button "Corporate" at bounding box center [231, 141] width 6 height 6
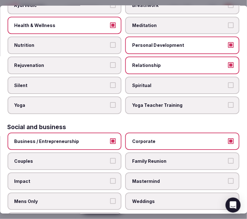
click at [117, 152] on label "Couples" at bounding box center [65, 161] width 114 height 18
click at [116, 158] on button "Couples" at bounding box center [113, 161] width 6 height 6
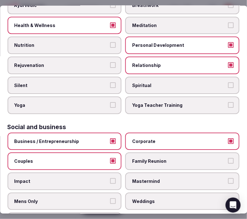
click at [180, 197] on div "Weddings" at bounding box center [182, 201] width 114 height 18
click at [184, 192] on label "Weddings" at bounding box center [182, 201] width 114 height 18
click at [228, 198] on button "Weddings" at bounding box center [231, 201] width 6 height 6
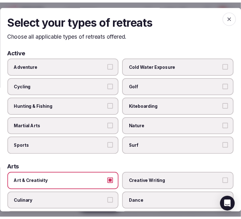
scroll to position [0, 0]
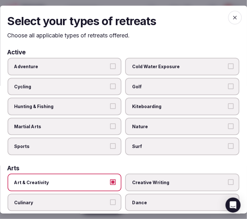
click at [233, 18] on icon "button" at bounding box center [235, 18] width 4 height 4
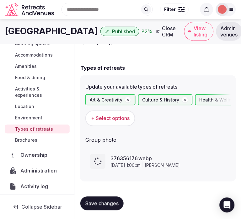
scroll to position [27, 0]
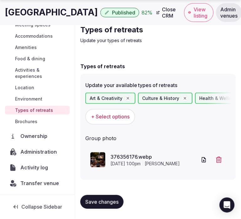
click at [115, 201] on span "Save changes" at bounding box center [101, 202] width 33 height 6
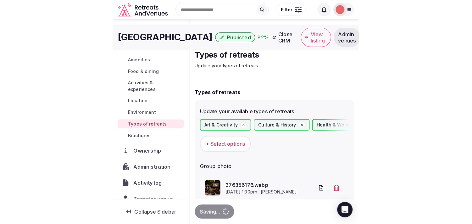
scroll to position [0, 0]
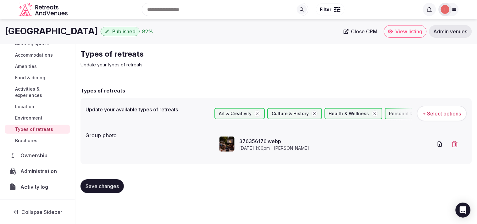
click at [29, 88] on span "Activities & experiences" at bounding box center [41, 92] width 52 height 13
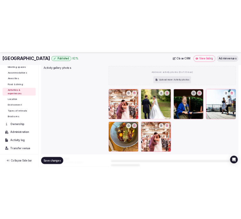
scroll to position [54, 0]
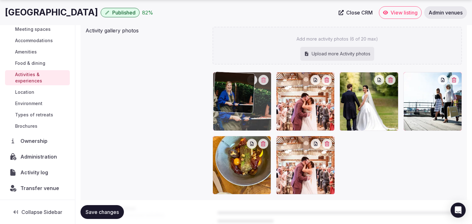
drag, startPoint x: 345, startPoint y: 75, endPoint x: 232, endPoint y: 81, distance: 113.6
click at [235, 80] on body "Search Popular Destinations Toscana, Italy Riviera Maya, Mexico Indonesia, Bali…" at bounding box center [236, 94] width 472 height 398
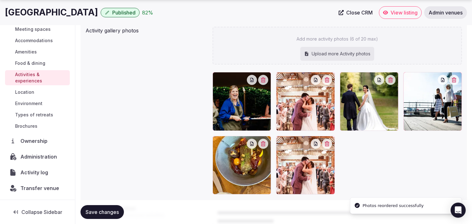
click at [112, 213] on span "Save changes" at bounding box center [101, 212] width 33 height 6
click at [107, 212] on span "Save changes" at bounding box center [101, 212] width 33 height 6
click at [91, 208] on button "Save changes" at bounding box center [101, 212] width 43 height 14
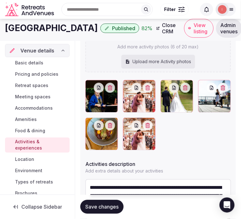
scroll to position [46, 0]
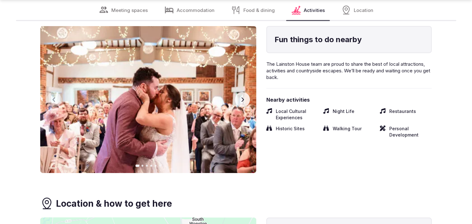
scroll to position [1501, 0]
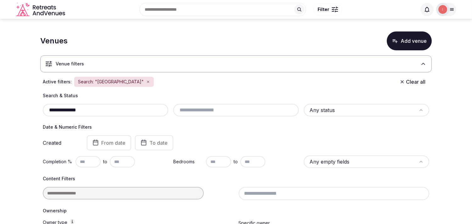
click at [101, 105] on div "**********" at bounding box center [105, 110] width 125 height 13
click at [96, 110] on input "**********" at bounding box center [105, 110] width 120 height 8
paste input "**********"
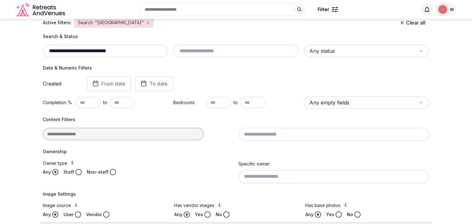
scroll to position [58, 0]
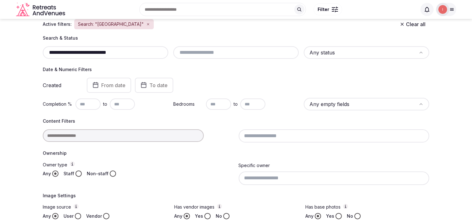
drag, startPoint x: 69, startPoint y: 50, endPoint x: 36, endPoint y: 58, distance: 34.6
click at [36, 58] on section "**********" at bounding box center [236, 127] width 472 height 333
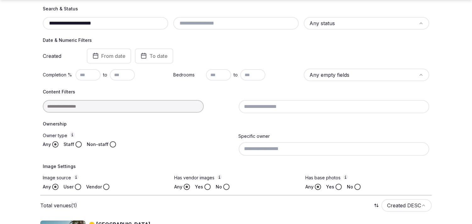
scroll to position [127, 0]
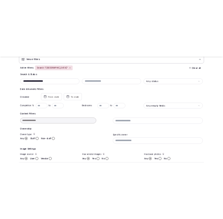
scroll to position [127, 0]
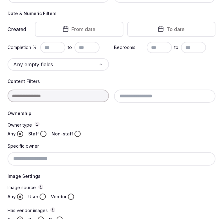
type input "**********"
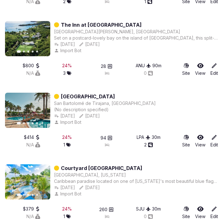
scroll to position [936, 0]
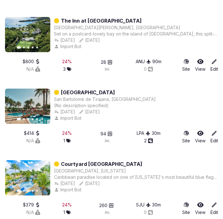
drag, startPoint x: 85, startPoint y: 162, endPoint x: 62, endPoint y: 89, distance: 77.1
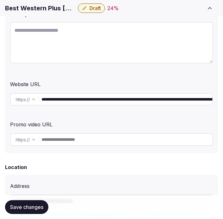
scroll to position [140, 0]
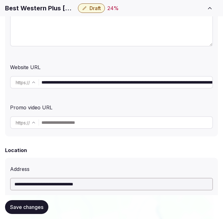
click at [87, 78] on input "**********" at bounding box center [126, 82] width 171 height 13
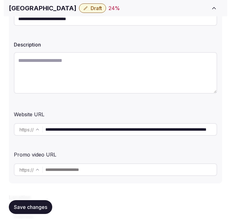
scroll to position [105, 0]
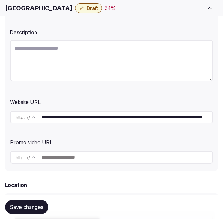
click at [75, 120] on input "**********" at bounding box center [126, 117] width 171 height 13
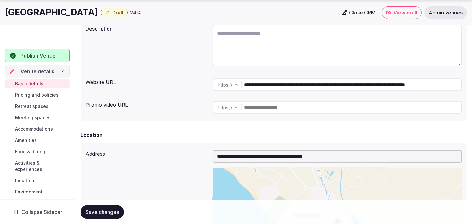
click at [78, 10] on h1 "[GEOGRAPHIC_DATA]" at bounding box center [51, 12] width 93 height 12
copy div "[GEOGRAPHIC_DATA]"
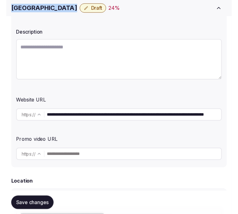
scroll to position [117, 0]
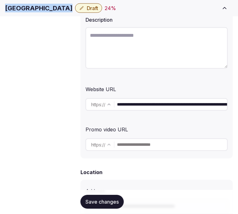
copy div "[GEOGRAPHIC_DATA]"
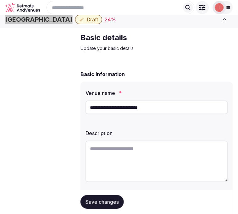
scroll to position [0, 0]
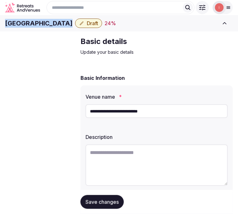
click at [0, 0] on span "Pricing and policies" at bounding box center [0, 0] width 0 height 0
click at [0, 0] on span "Basic details" at bounding box center [0, 0] width 0 height 0
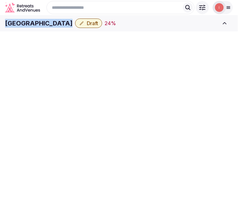
scroll to position [1, 0]
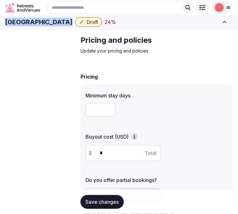
click at [0, 0] on span "Basic details" at bounding box center [0, 0] width 0 height 0
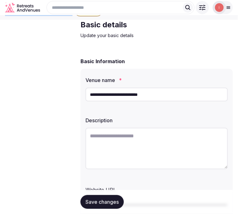
scroll to position [0, 0]
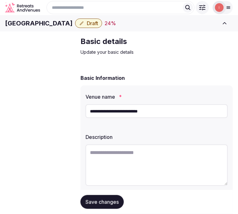
click at [136, 118] on input "**********" at bounding box center [156, 111] width 142 height 14
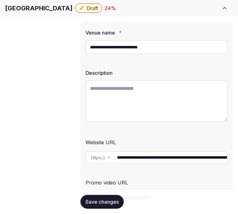
scroll to position [70, 0]
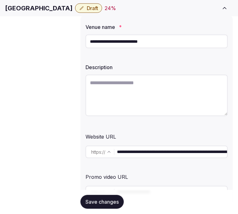
click at [176, 152] on input "**********" at bounding box center [172, 152] width 110 height 13
click at [126, 70] on label "Description" at bounding box center [156, 67] width 142 height 5
